Goal: Information Seeking & Learning: Learn about a topic

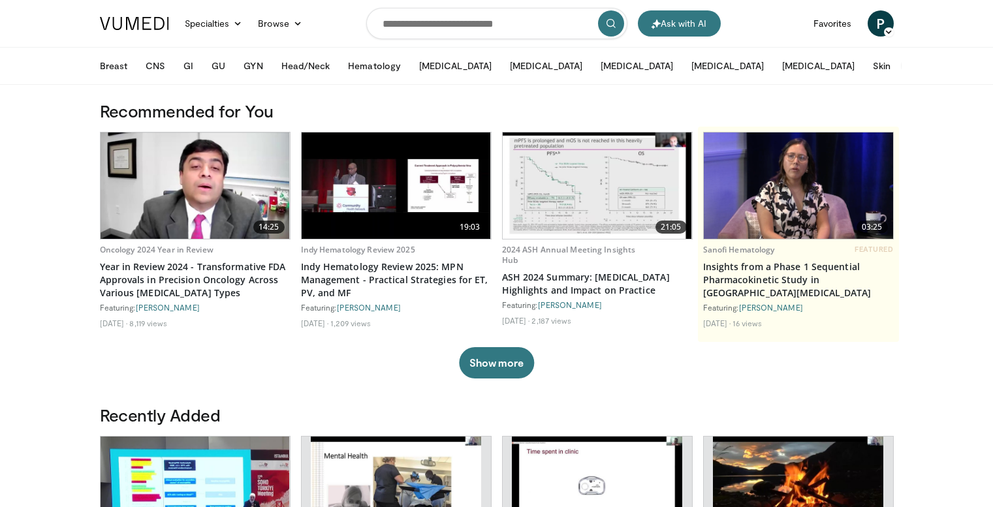
click at [901, 62] on button "More" at bounding box center [926, 66] width 51 height 26
click at [901, 100] on link "HSCT" at bounding box center [978, 99] width 155 height 26
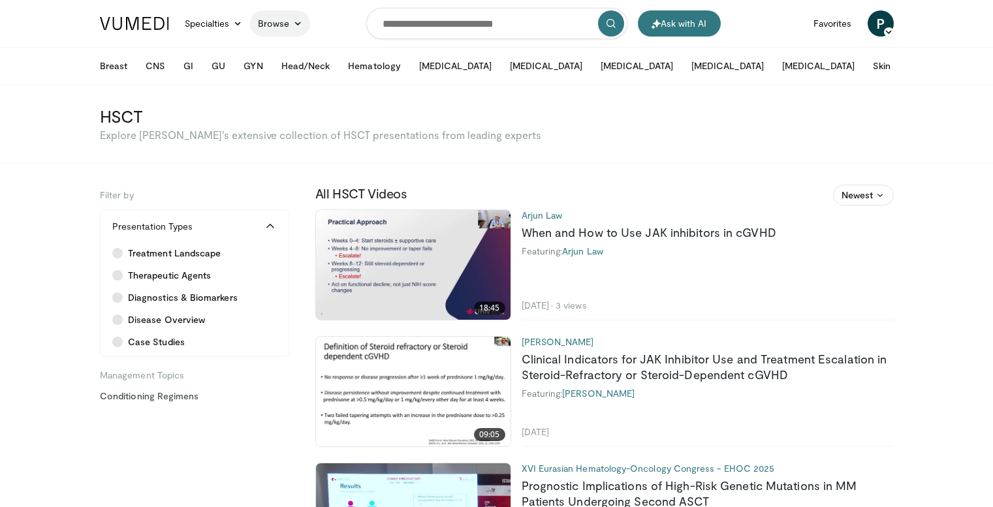
click at [277, 20] on link "Browse" at bounding box center [280, 23] width 60 height 26
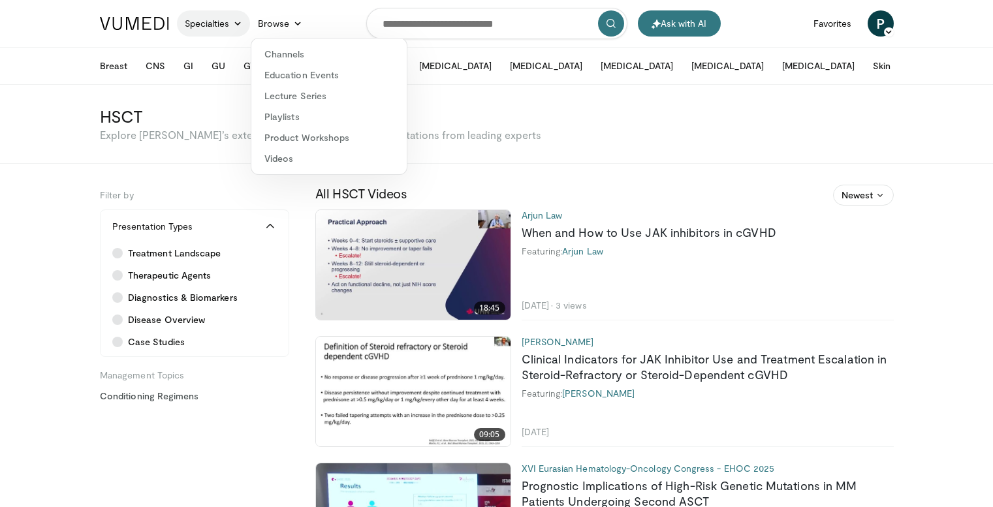
click at [214, 23] on link "Specialties" at bounding box center [214, 23] width 74 height 26
